Goal: Transaction & Acquisition: Book appointment/travel/reservation

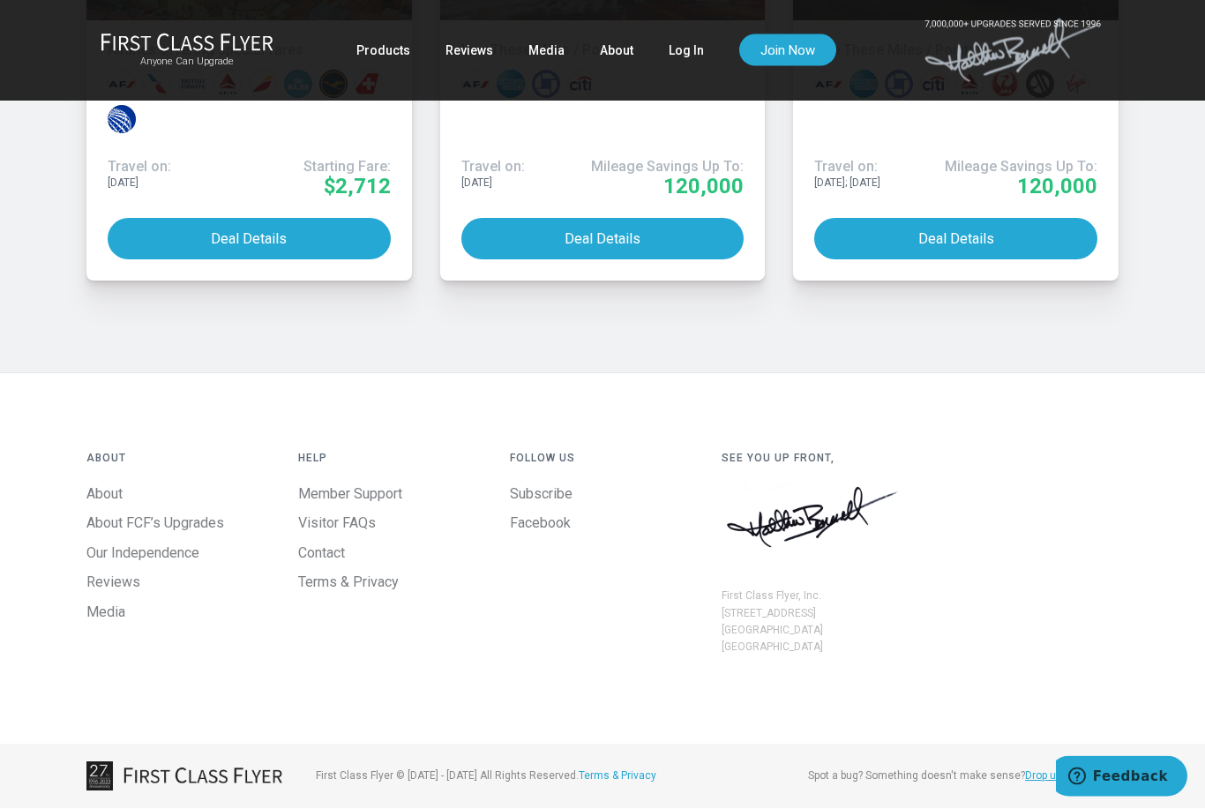
scroll to position [2113, 0]
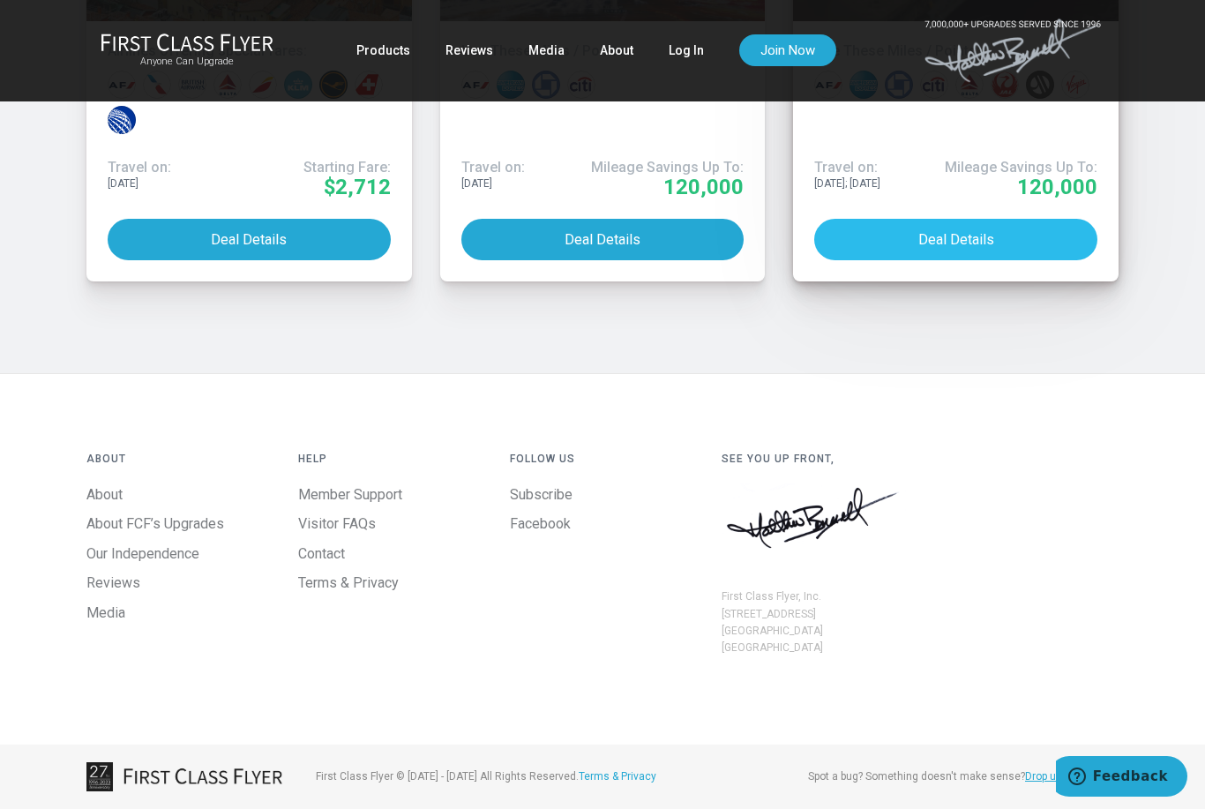
click at [976, 260] on button "Deal Details" at bounding box center [955, 239] width 283 height 41
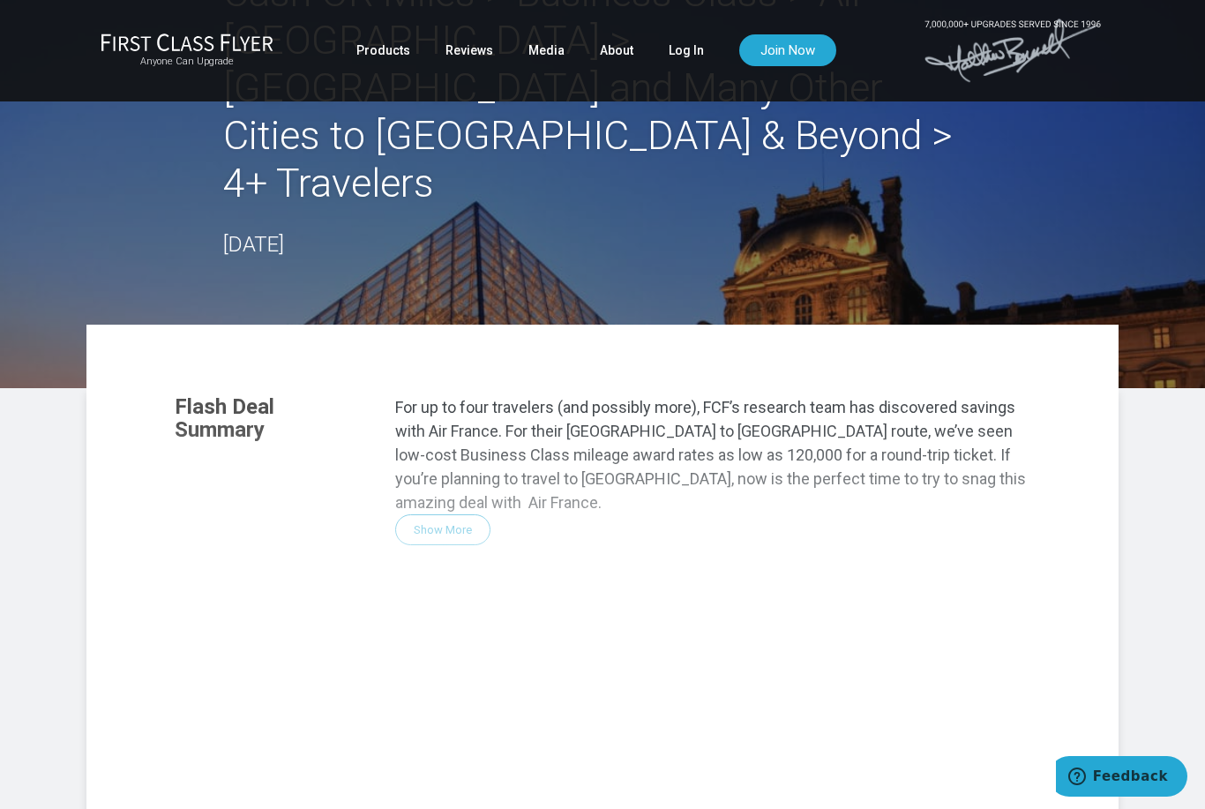
scroll to position [0, 0]
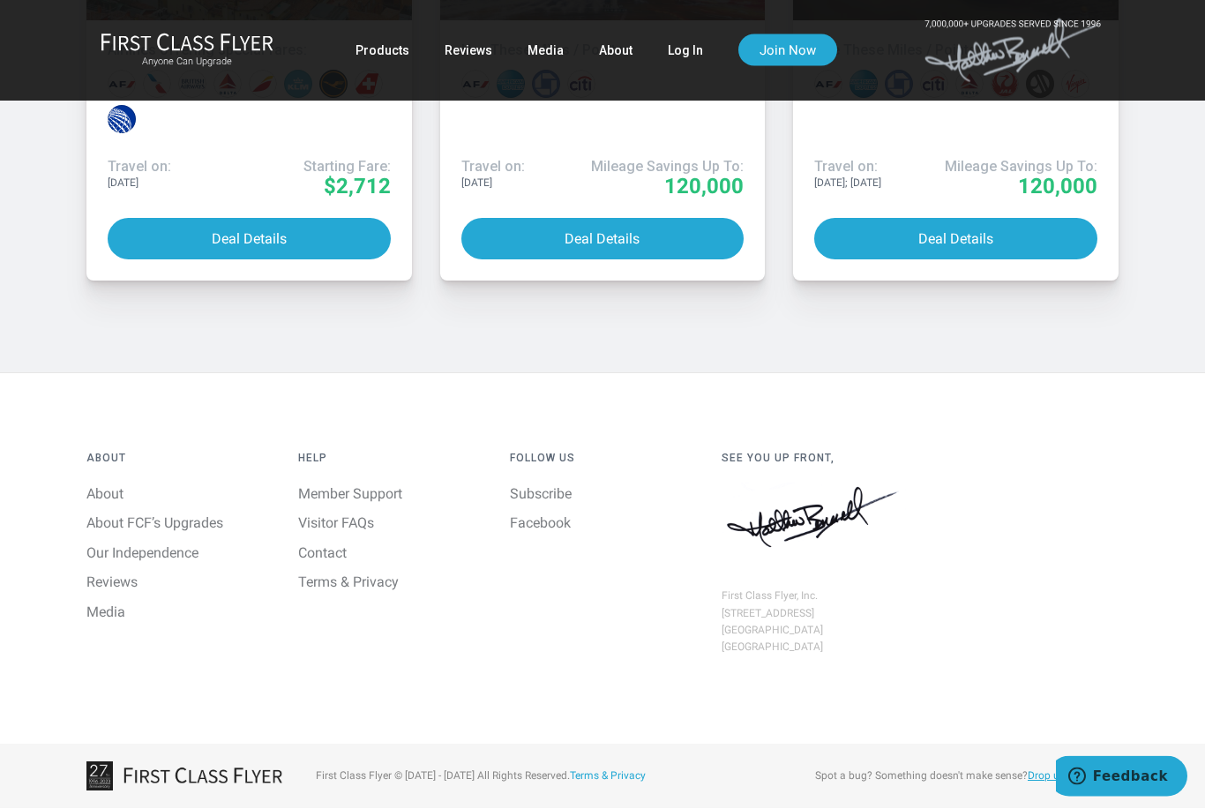
scroll to position [2032, 0]
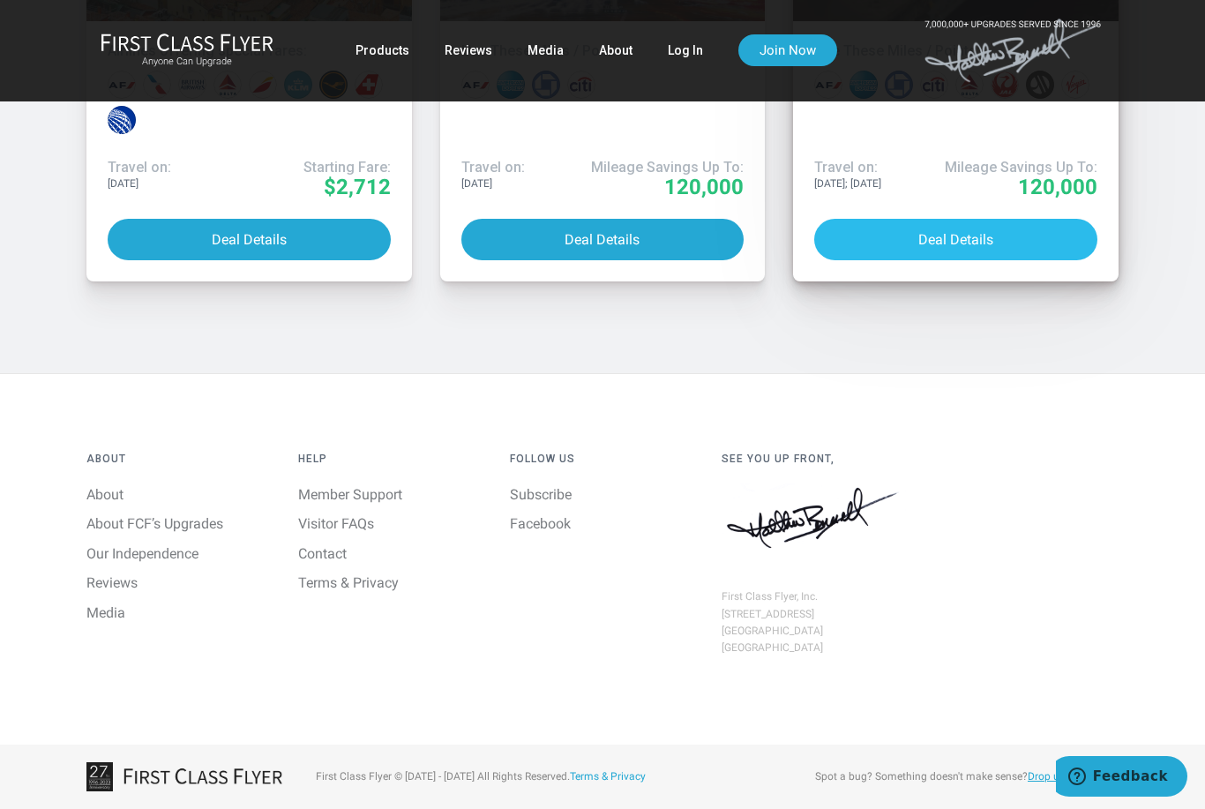
click at [975, 260] on button "Deal Details" at bounding box center [955, 239] width 283 height 41
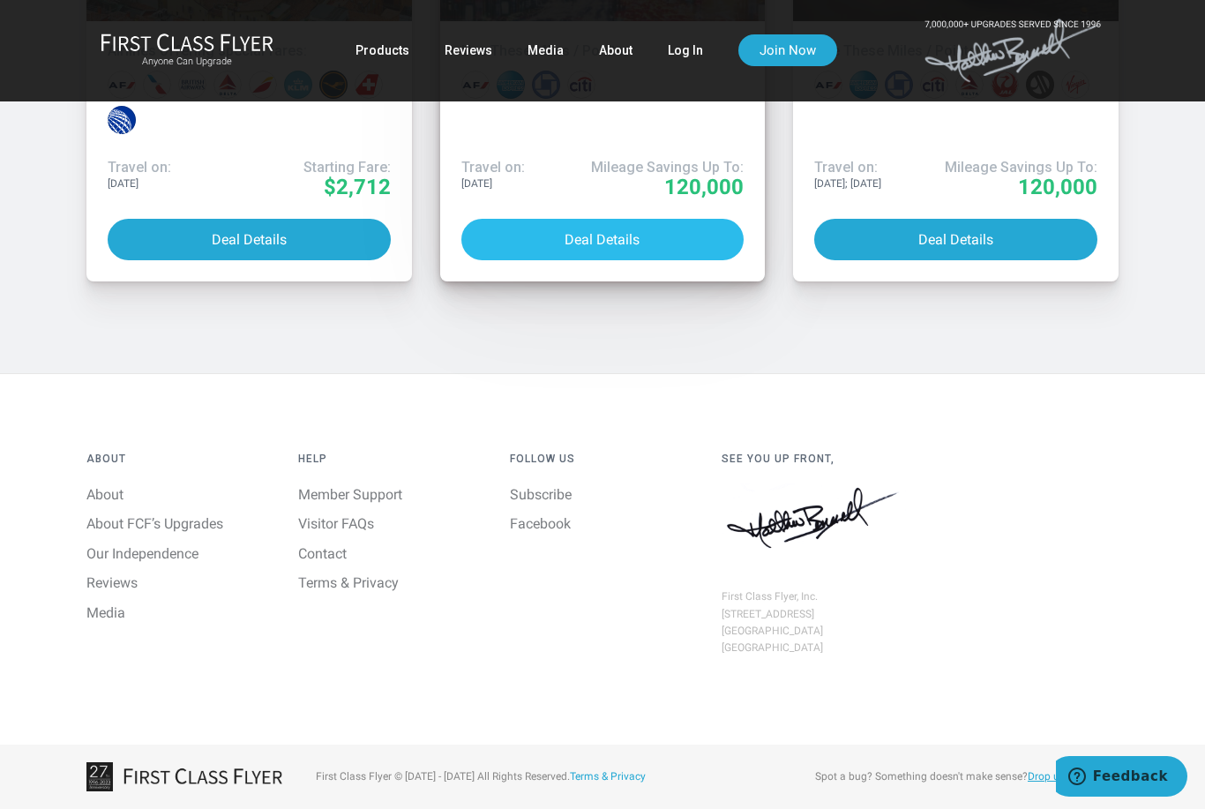
click at [618, 260] on button "Deal Details" at bounding box center [602, 239] width 283 height 41
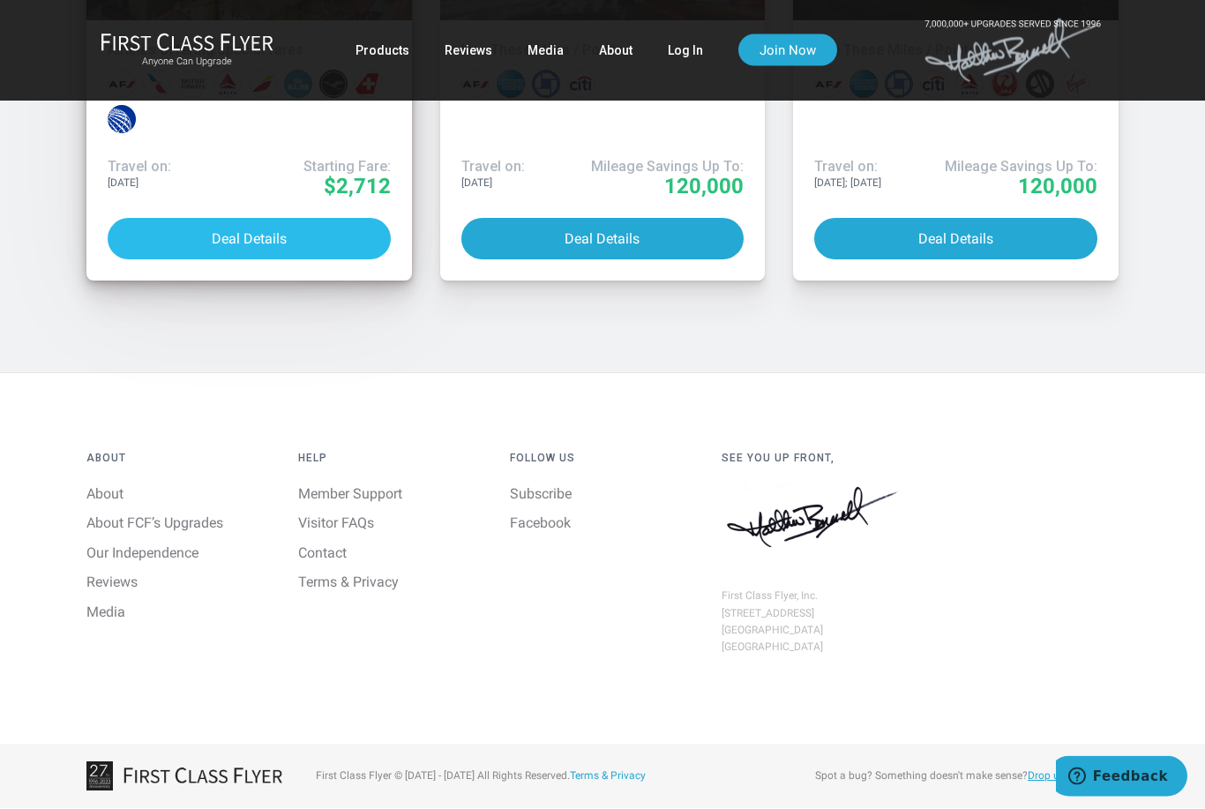
click at [258, 260] on button "Deal Details" at bounding box center [249, 239] width 283 height 41
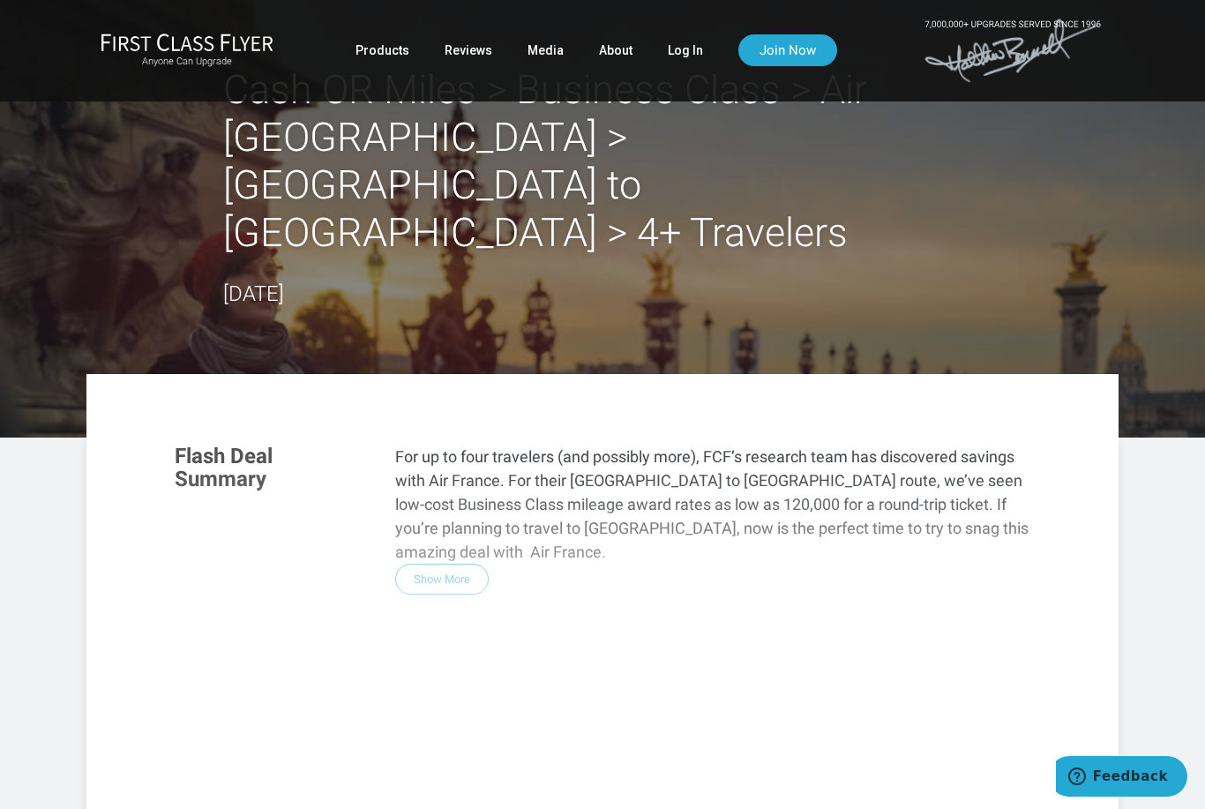
scroll to position [0, 0]
